Goal: Check status: Check status

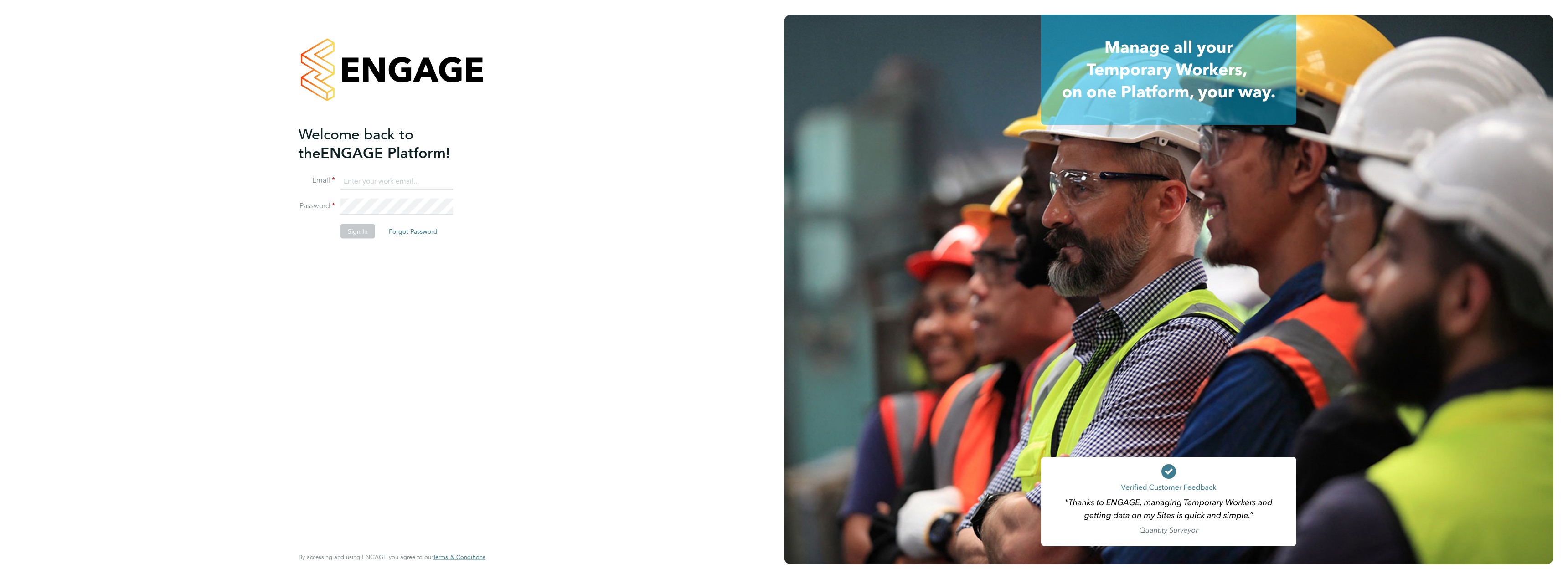
type input "harry.slater@cpplc.com"
click at [351, 227] on button "Sign In" at bounding box center [357, 231] width 35 height 15
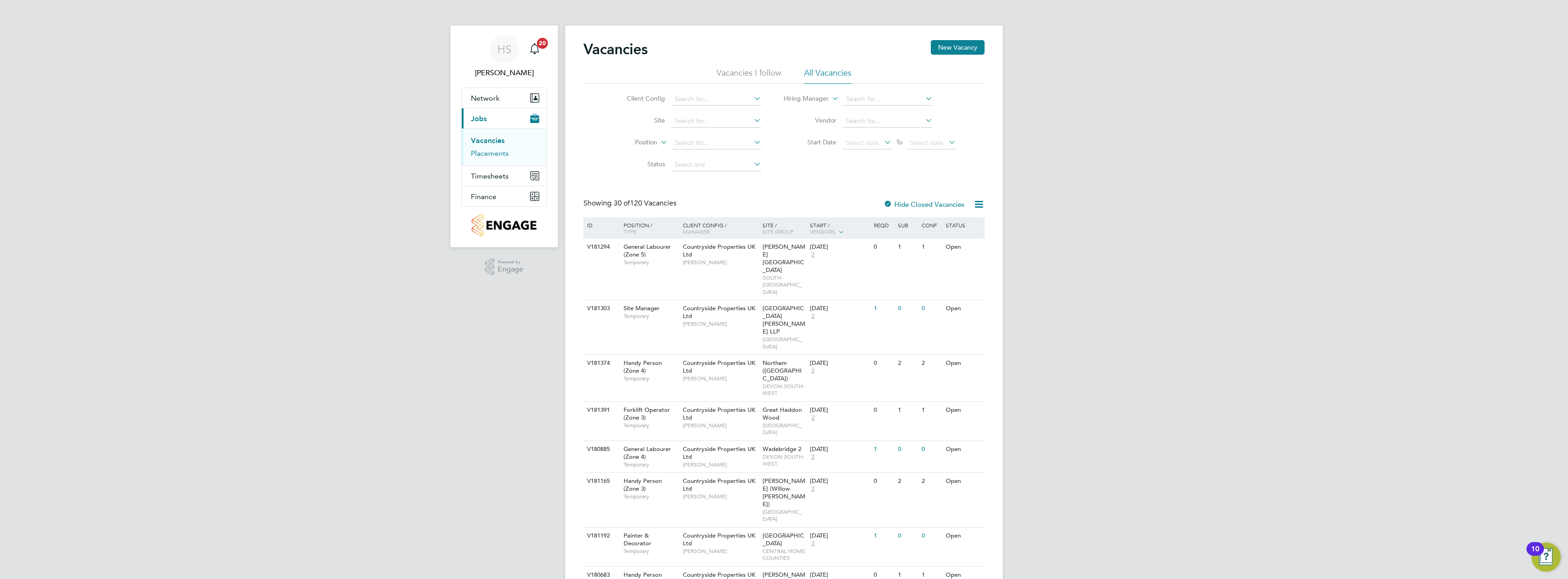
click at [502, 155] on link "Placements" at bounding box center [490, 153] width 38 height 9
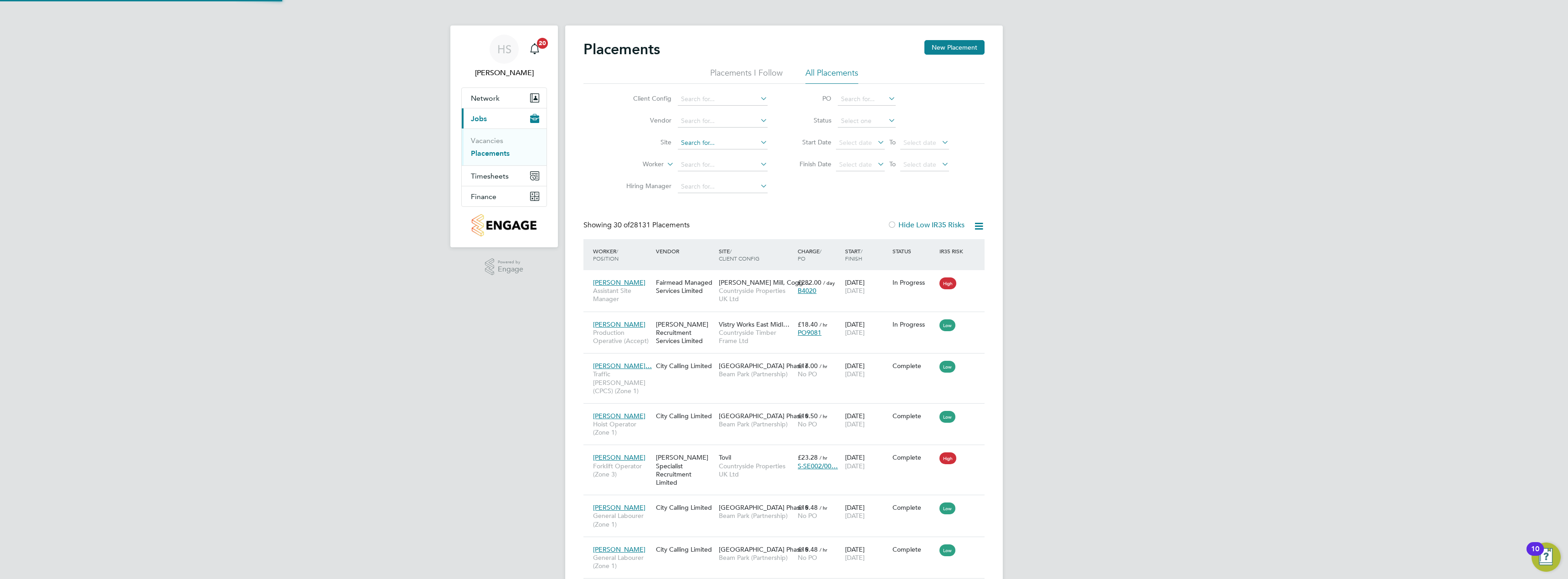
click at [702, 147] on input at bounding box center [723, 143] width 90 height 13
click at [657, 152] on li "Site" at bounding box center [693, 143] width 172 height 22
click at [698, 163] on input at bounding box center [723, 165] width 90 height 13
click at [719, 180] on li "[PERSON_NAME] olds" at bounding box center [723, 177] width 91 height 12
type input "[PERSON_NAME]"
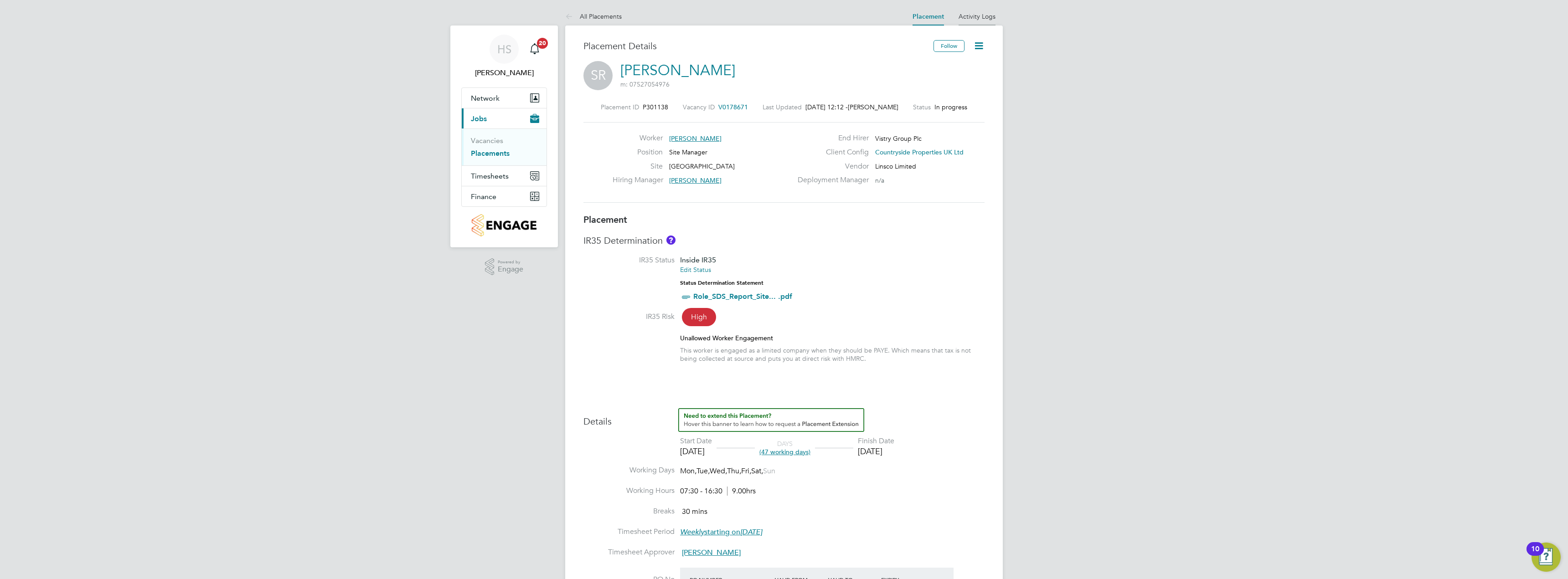
click at [989, 13] on link "Activity Logs" at bounding box center [977, 16] width 37 height 8
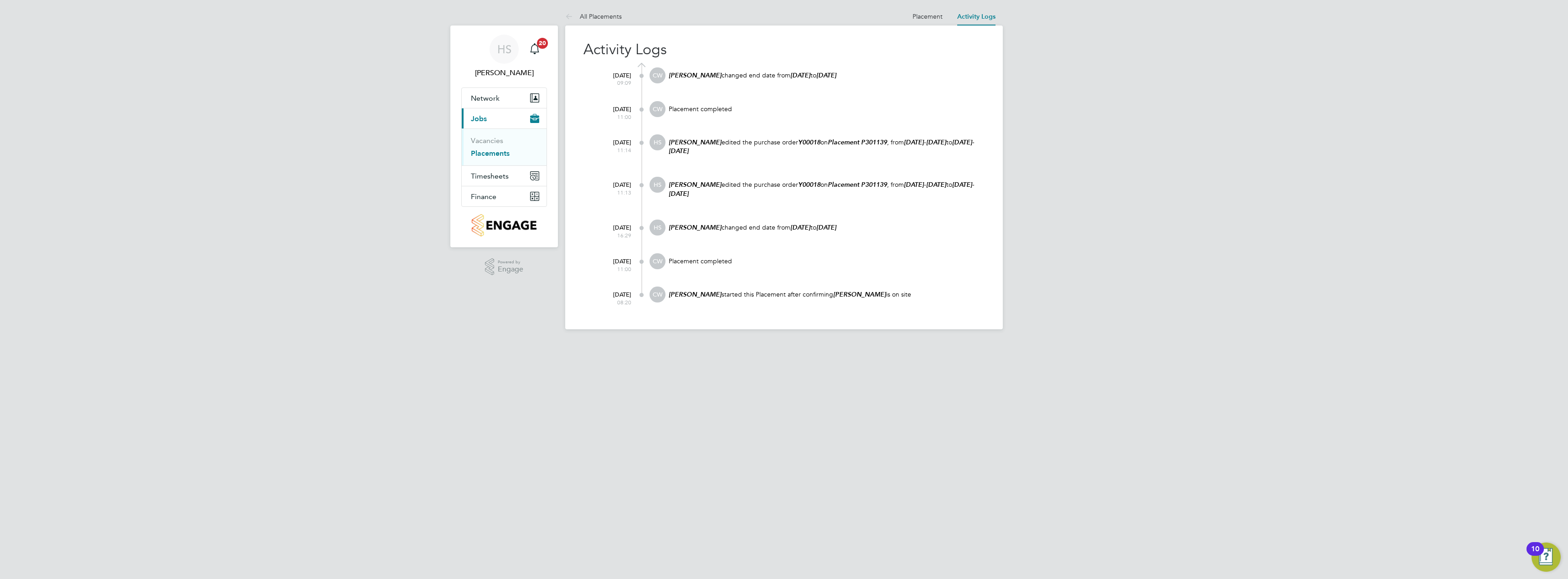
drag, startPoint x: 870, startPoint y: 77, endPoint x: 598, endPoint y: 78, distance: 272.0
click at [598, 78] on div "[DATE] 09:09 CW [PERSON_NAME] changed end date from [DATE] to [DATE]" at bounding box center [789, 84] width 390 height 33
drag, startPoint x: 721, startPoint y: 78, endPoint x: 679, endPoint y: 80, distance: 42.0
click at [721, 78] on p "[PERSON_NAME] changed end date from [DATE] to [DATE]" at bounding box center [826, 75] width 317 height 9
click at [662, 79] on span "CW" at bounding box center [657, 75] width 16 height 16
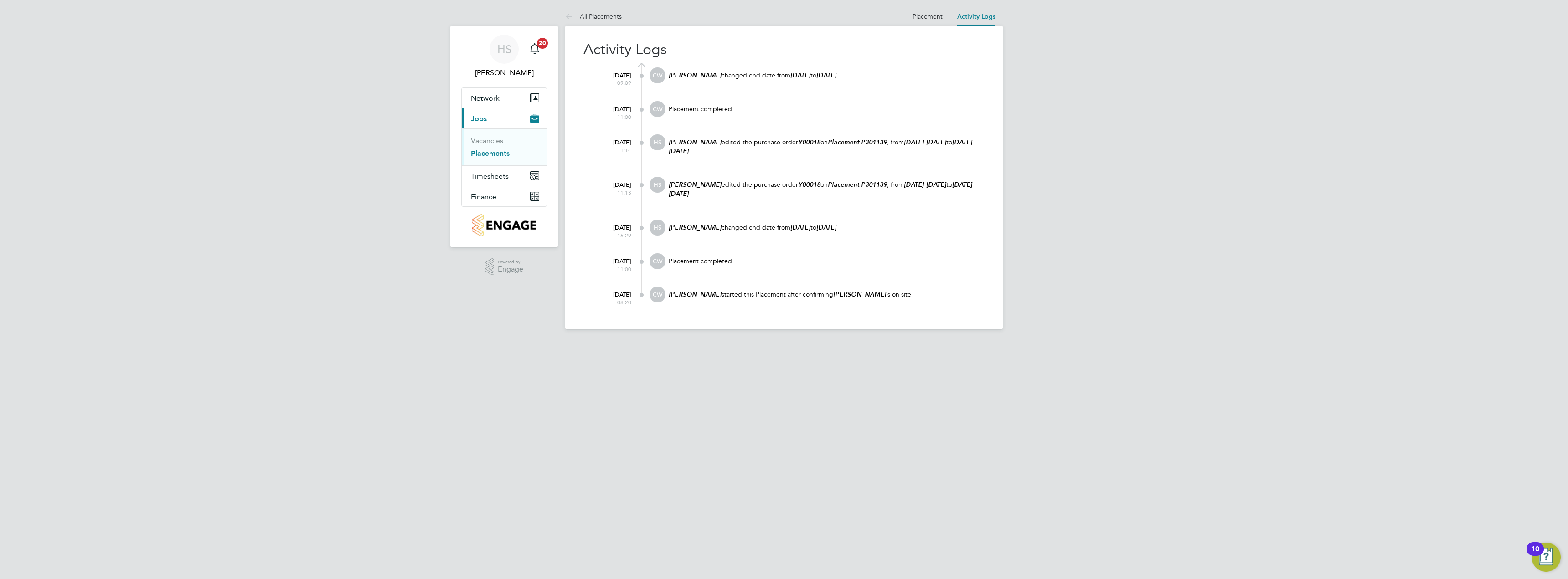
click at [709, 75] on em "[PERSON_NAME]" at bounding box center [695, 75] width 53 height 8
drag, startPoint x: 668, startPoint y: 75, endPoint x: 911, endPoint y: 80, distance: 243.1
click at [909, 80] on div "[PERSON_NAME] changed end date from [DATE] to [DATE]" at bounding box center [826, 80] width 317 height 24
click at [836, 74] on em "[DATE]" at bounding box center [826, 75] width 20 height 8
click at [881, 77] on p "[PERSON_NAME] changed end date from [DATE] to [DATE]" at bounding box center [826, 75] width 317 height 9
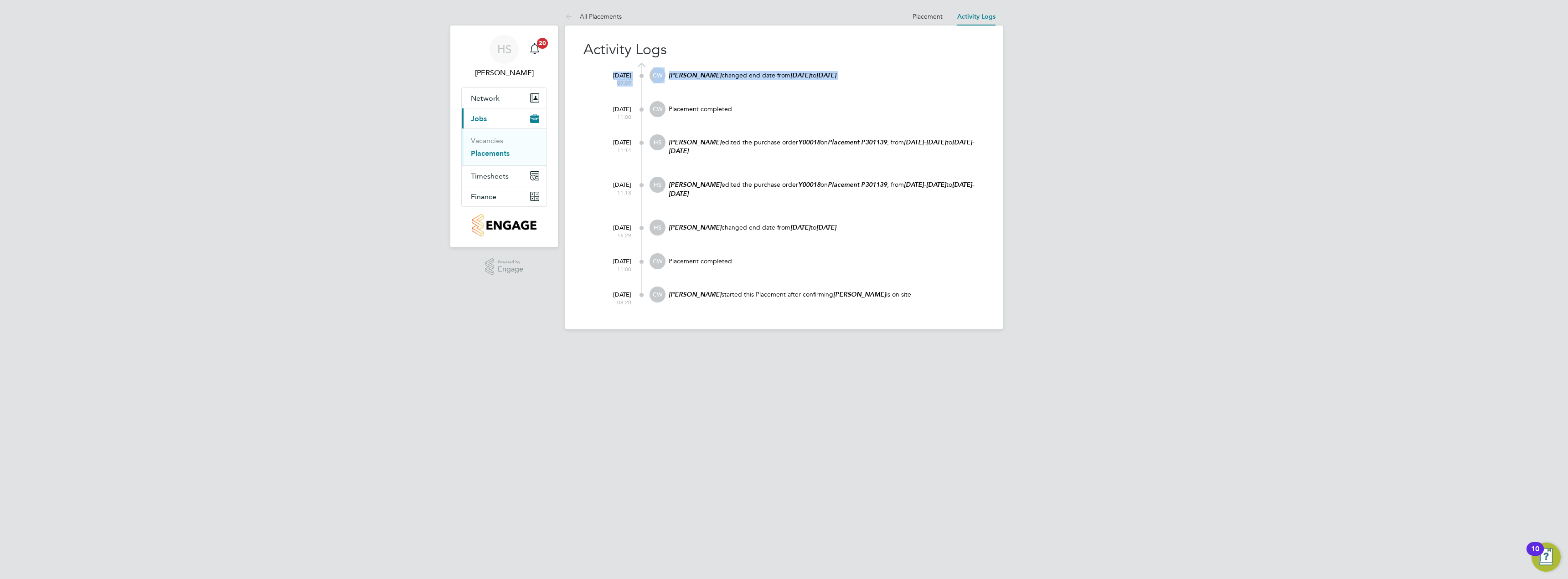
drag, startPoint x: 869, startPoint y: 74, endPoint x: 640, endPoint y: 63, distance: 229.3
click at [647, 63] on div "29 Sep 2025 09:09 CW Chloe Whittall changed end date from 19 Sep 2025 to 03 Oct…" at bounding box center [789, 187] width 390 height 249
click at [794, 114] on div "Placement completed" at bounding box center [826, 113] width 317 height 24
drag, startPoint x: 926, startPoint y: 18, endPoint x: 925, endPoint y: 25, distance: 7.1
click at [926, 18] on link "Placement" at bounding box center [927, 16] width 30 height 8
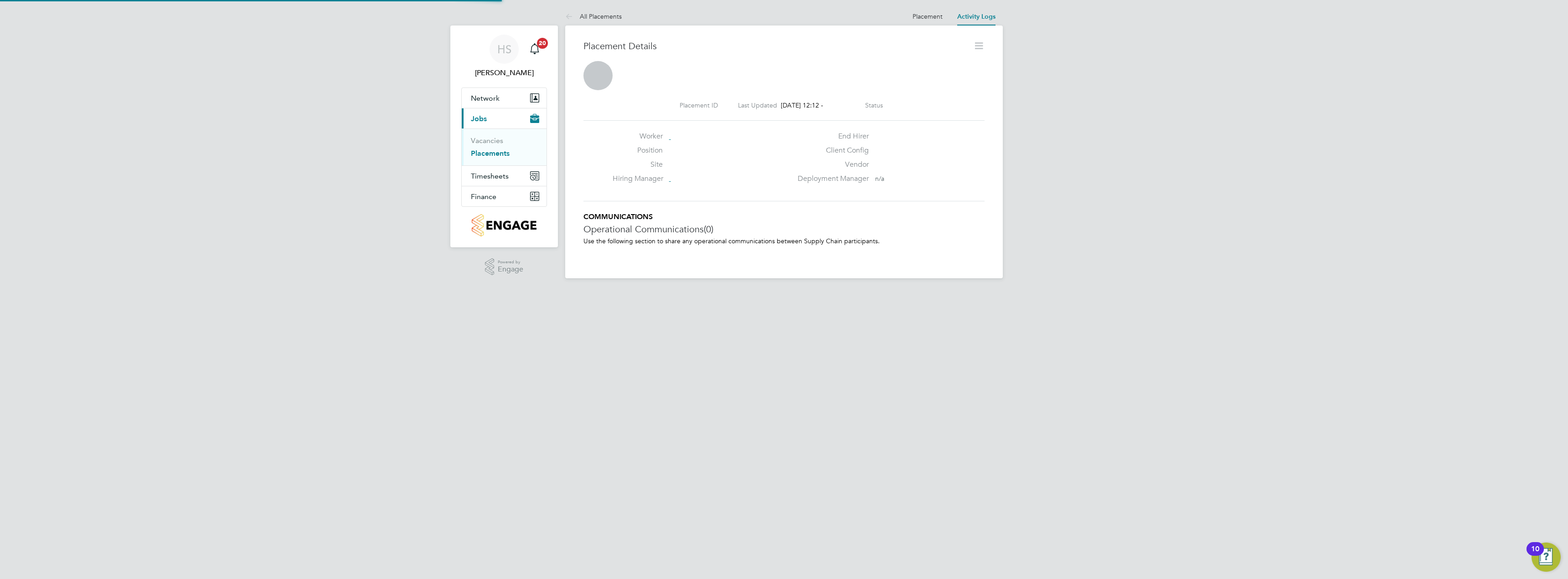
scroll to position [4, 4]
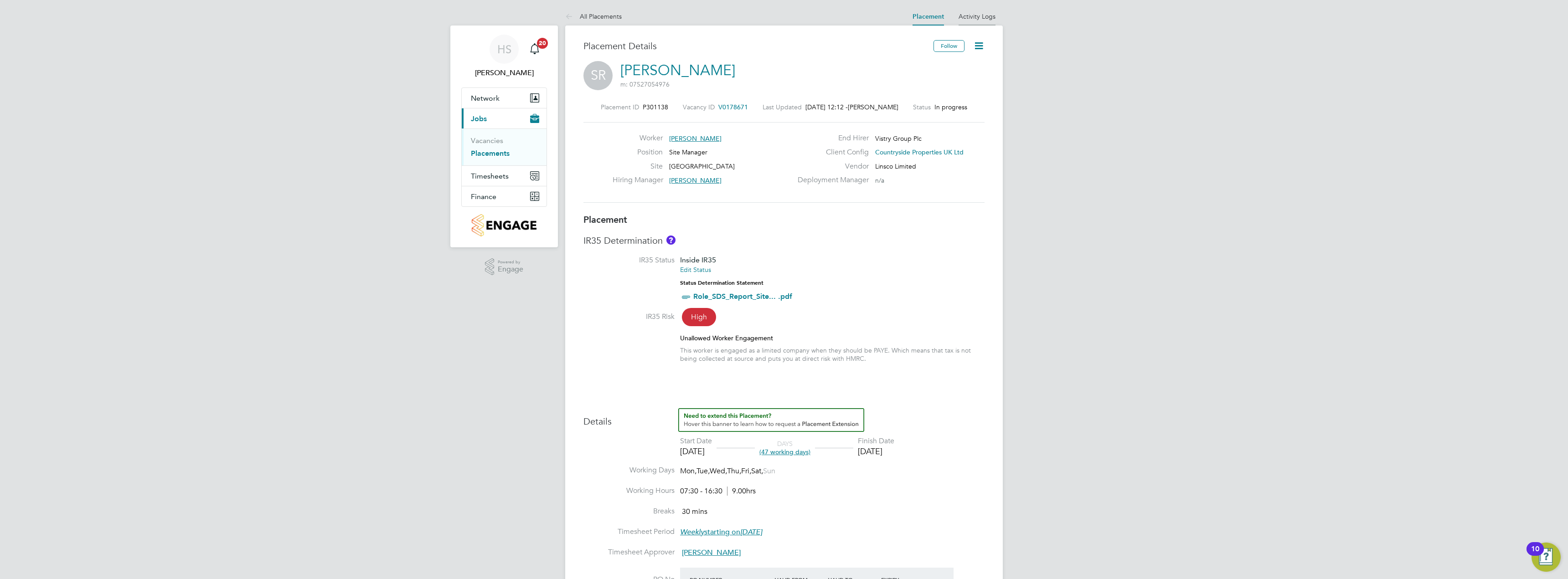
click at [969, 10] on li "Activity Logs" at bounding box center [977, 16] width 37 height 18
